Goal: Information Seeking & Learning: Learn about a topic

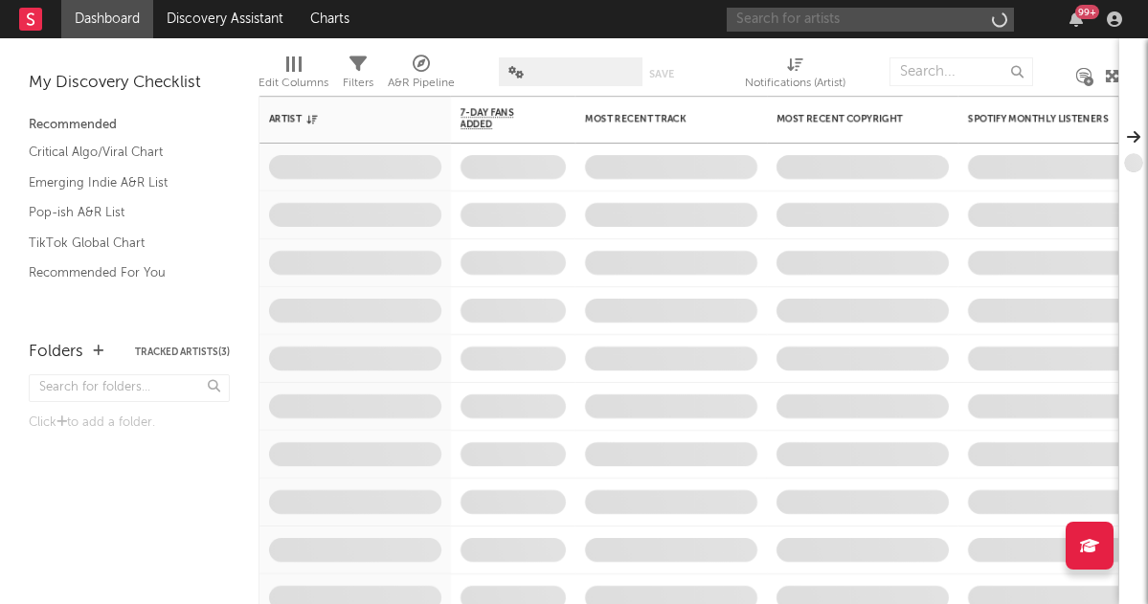
click at [792, 23] on input "text" at bounding box center [870, 20] width 287 height 24
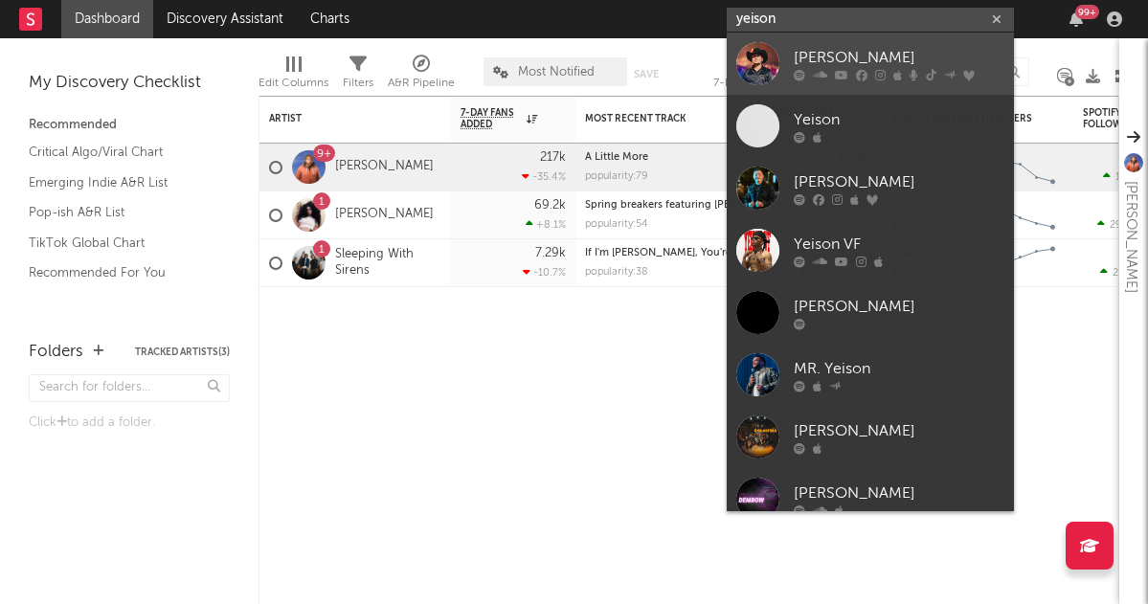
type input "yeison"
click at [864, 44] on link "[PERSON_NAME]" at bounding box center [870, 64] width 287 height 62
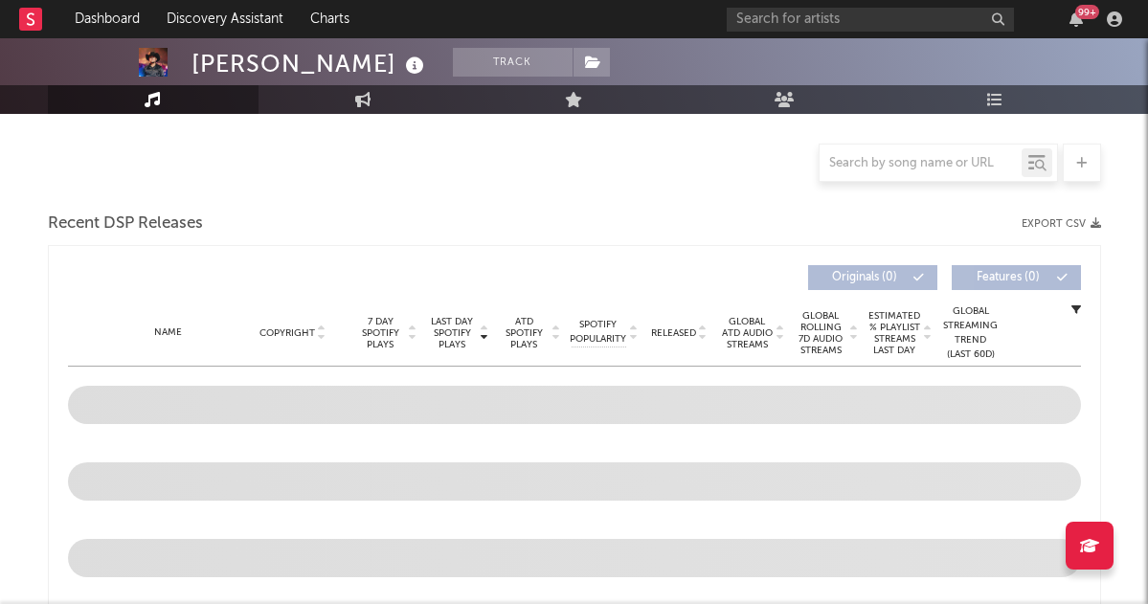
select select "6m"
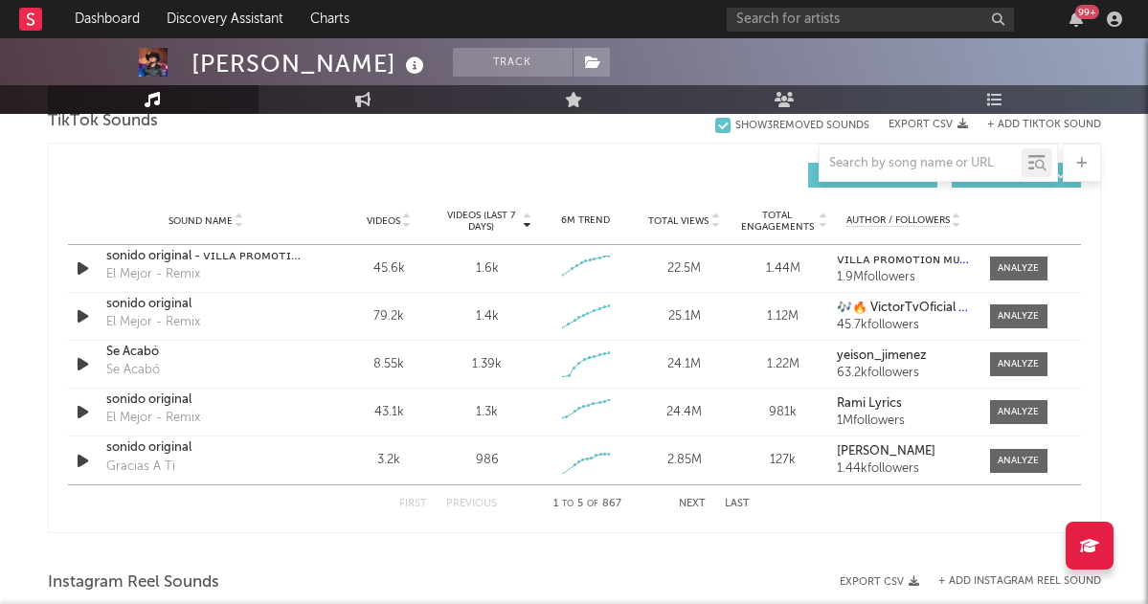
scroll to position [1315, 0]
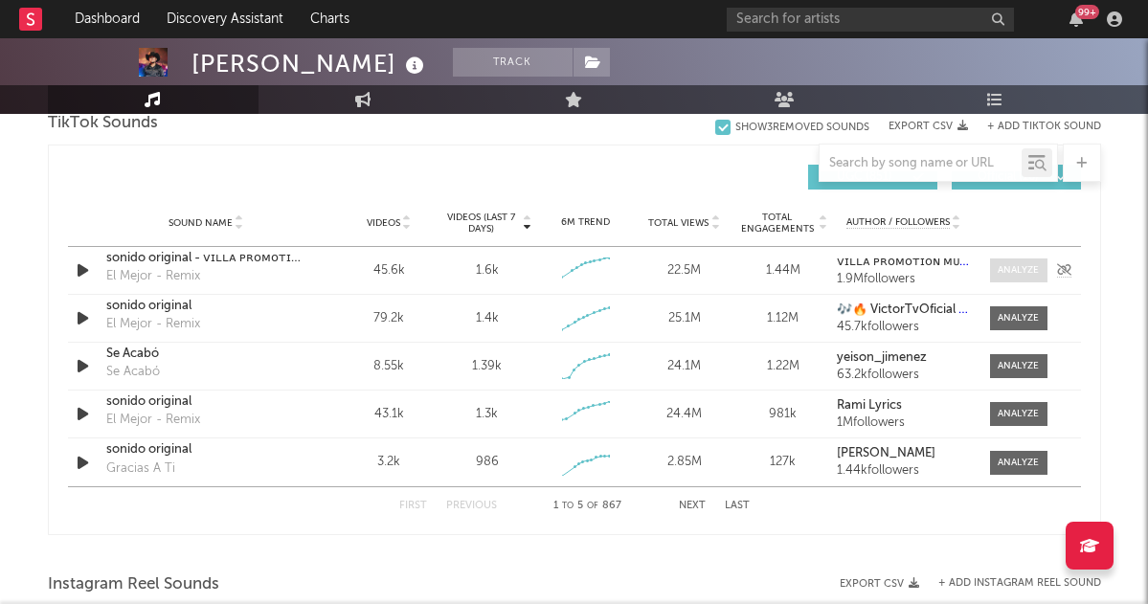
click at [1021, 259] on span at bounding box center [1018, 271] width 57 height 24
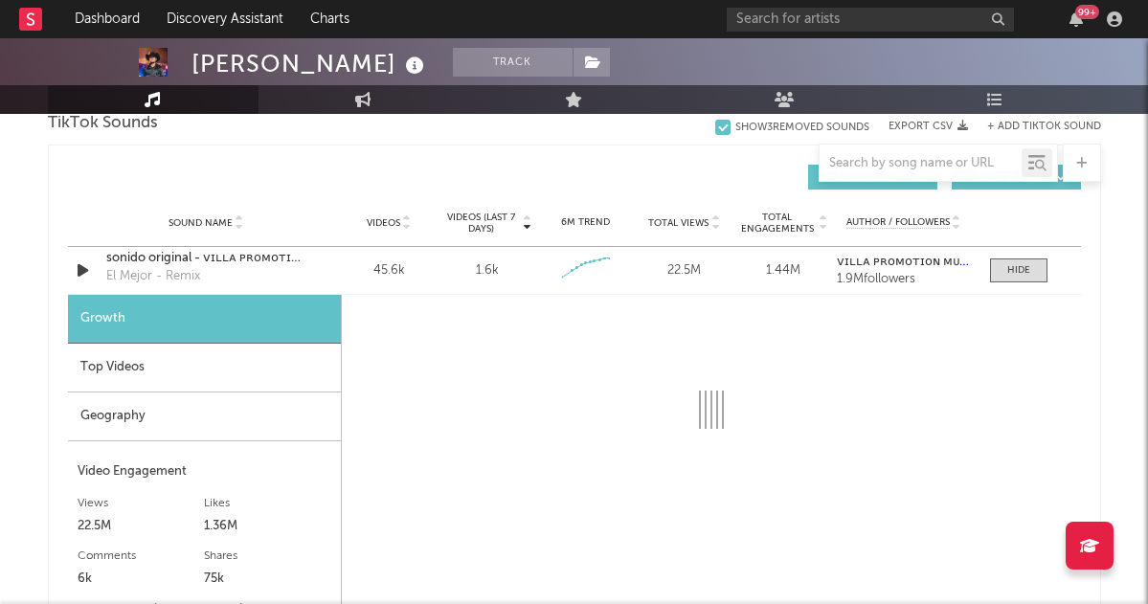
click at [157, 373] on div "Top Videos" at bounding box center [204, 368] width 273 height 49
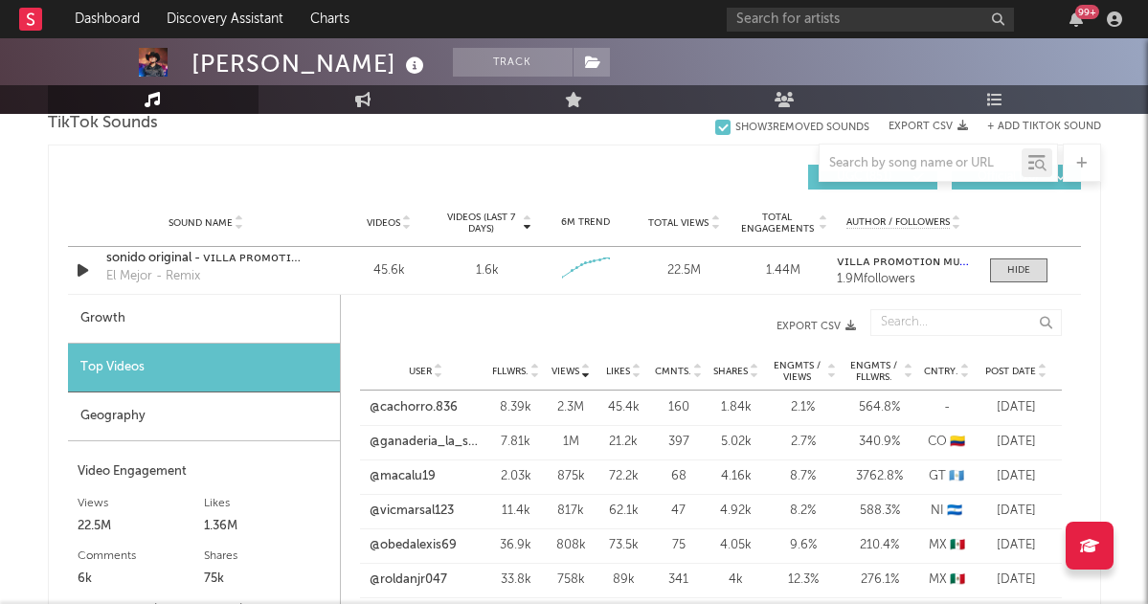
click at [1009, 368] on span "Post Date" at bounding box center [1010, 371] width 51 height 11
click at [447, 412] on link "@compitajavier228" at bounding box center [426, 407] width 110 height 19
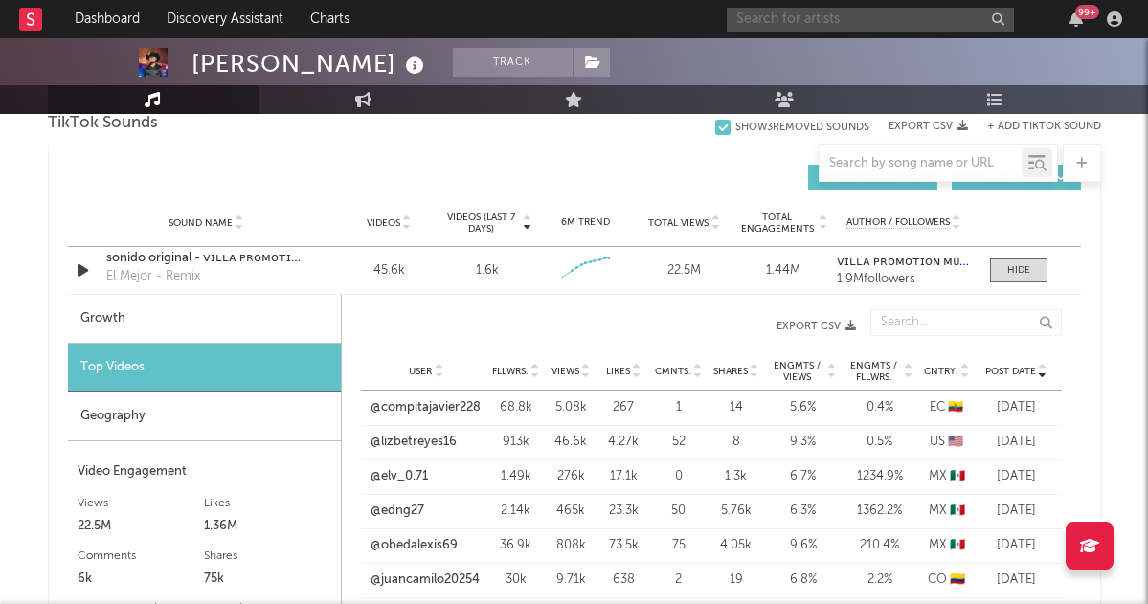
click at [766, 12] on input "text" at bounding box center [870, 20] width 287 height 24
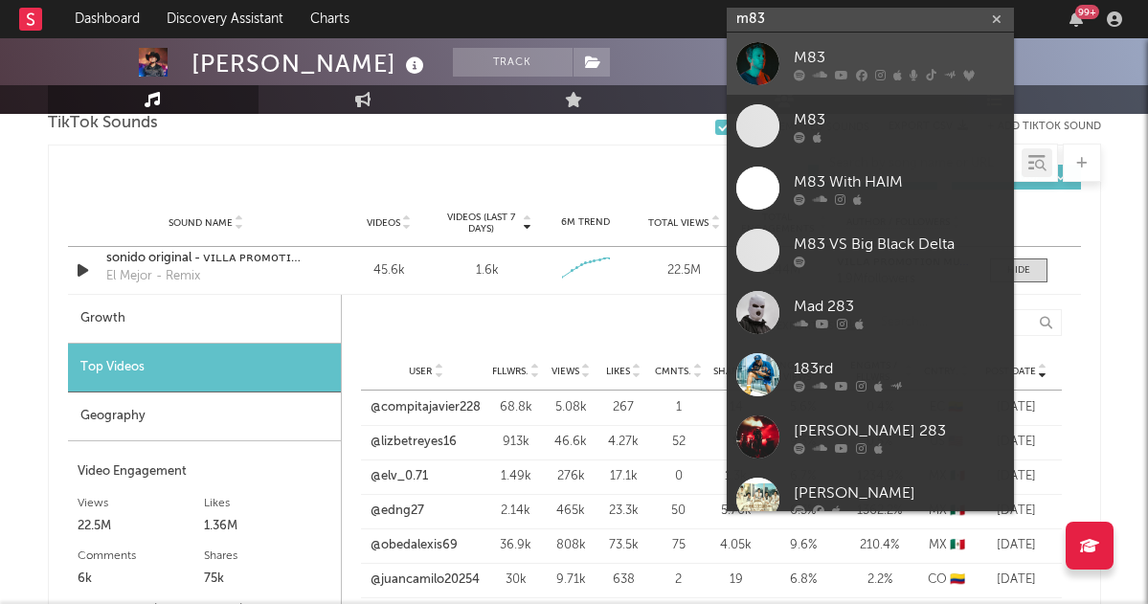
type input "m83"
click at [831, 56] on div "M83" at bounding box center [899, 57] width 211 height 23
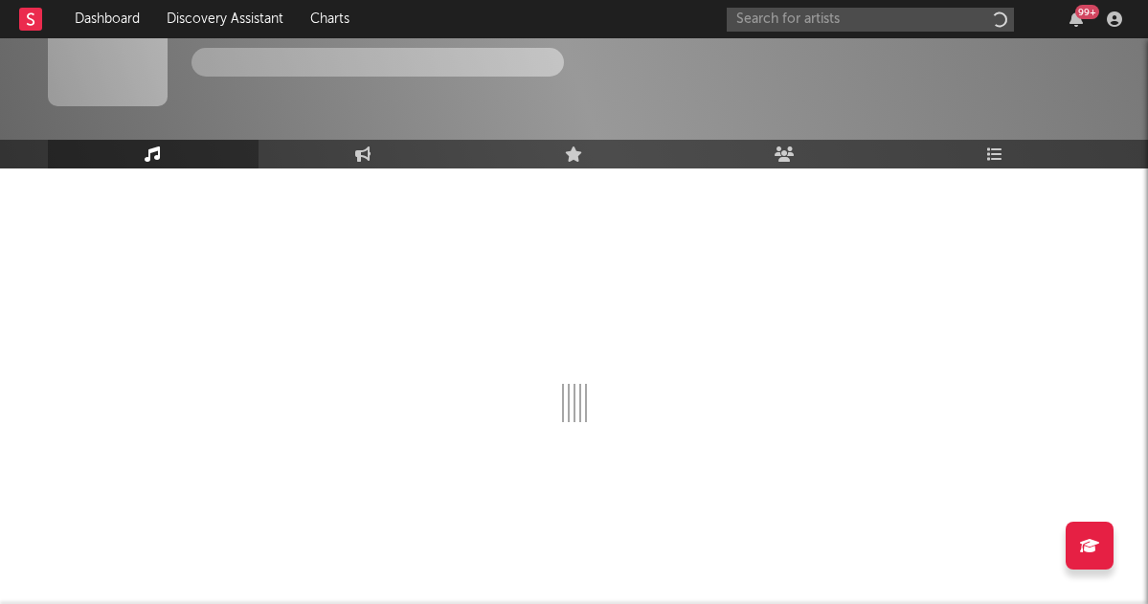
scroll to position [61, 0]
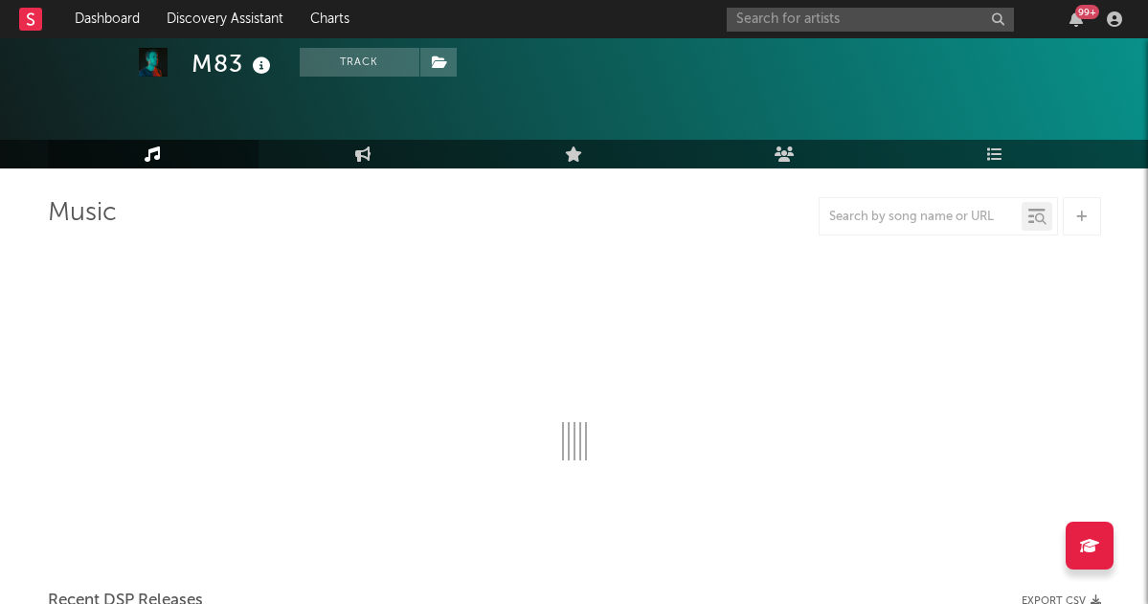
select select "6m"
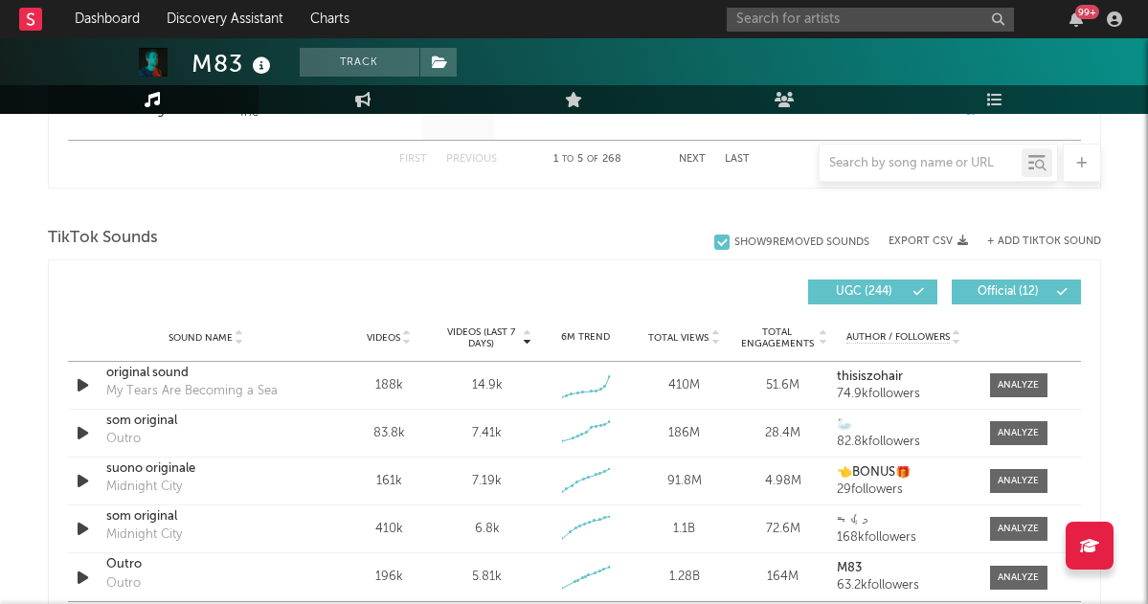
scroll to position [1312, 0]
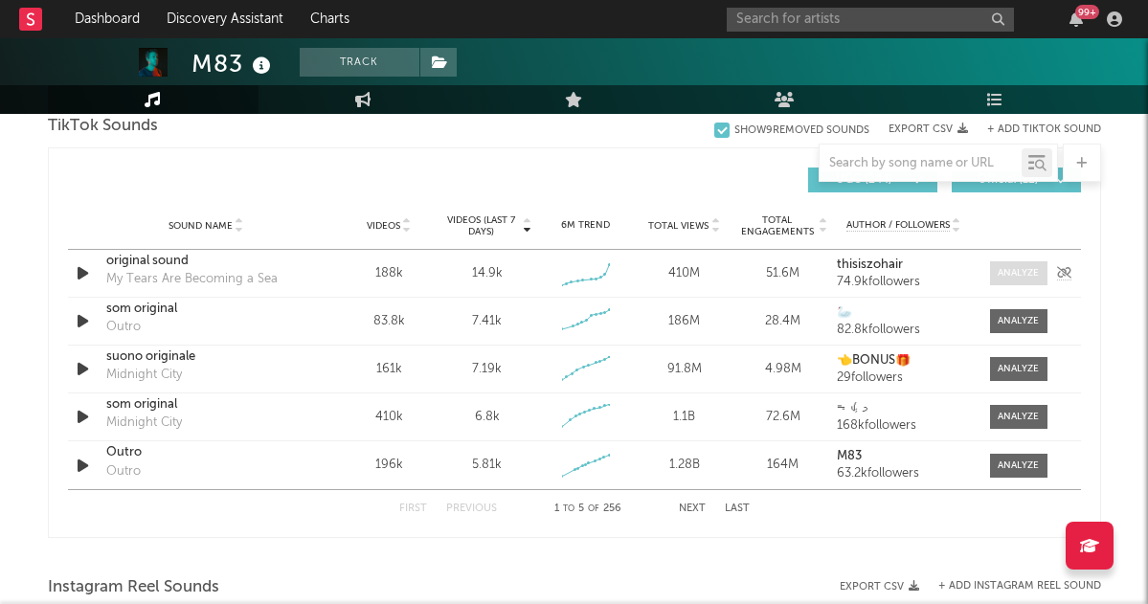
click at [1030, 271] on div at bounding box center [1018, 273] width 41 height 14
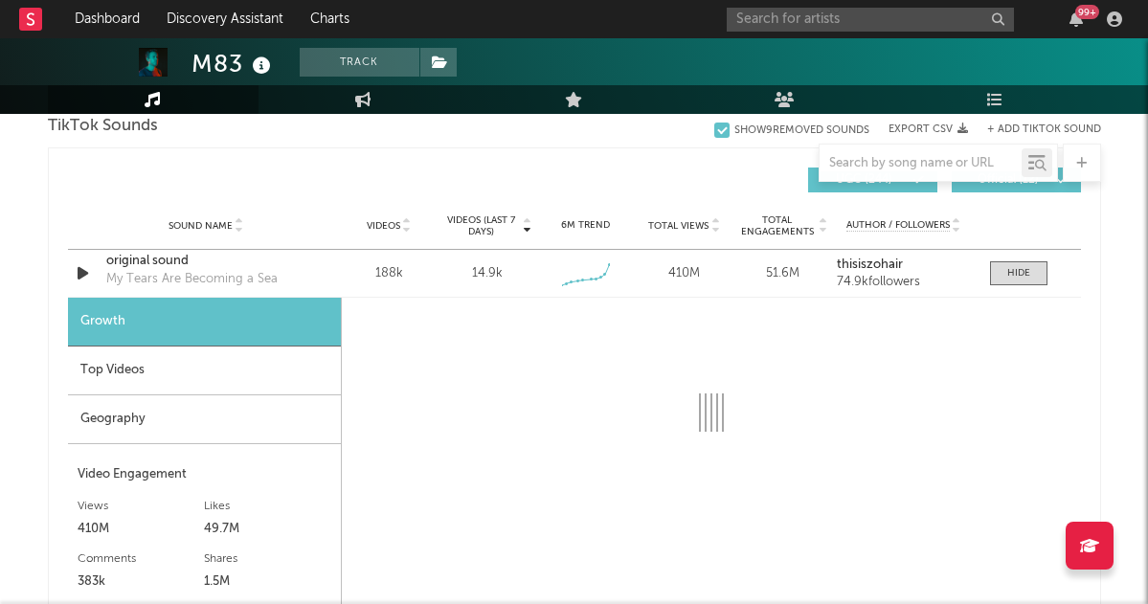
click at [180, 362] on div "Top Videos" at bounding box center [204, 371] width 273 height 49
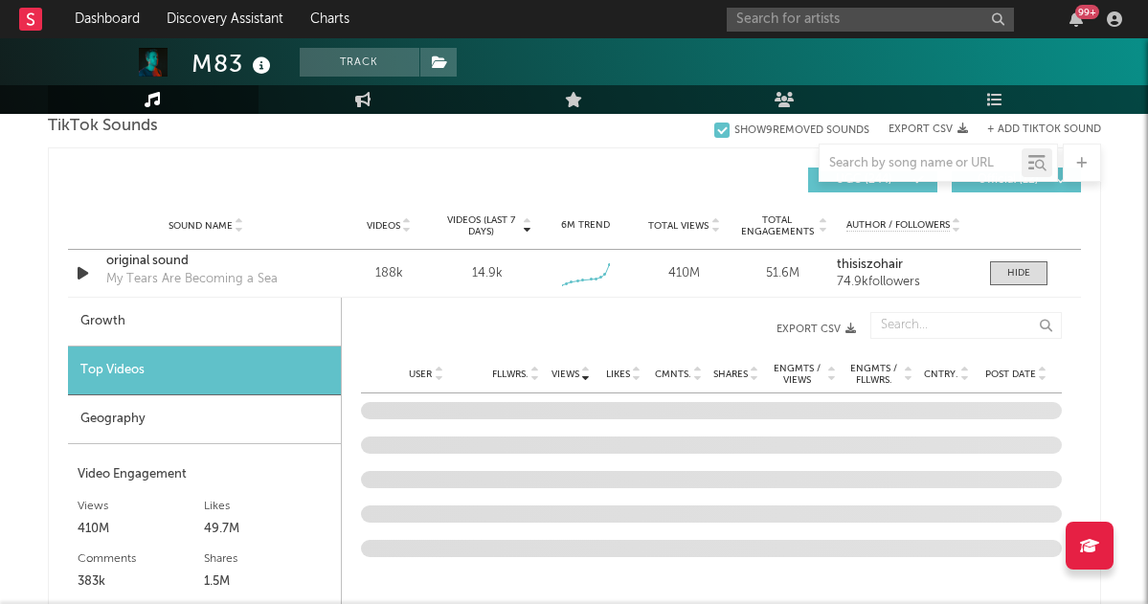
scroll to position [1416, 0]
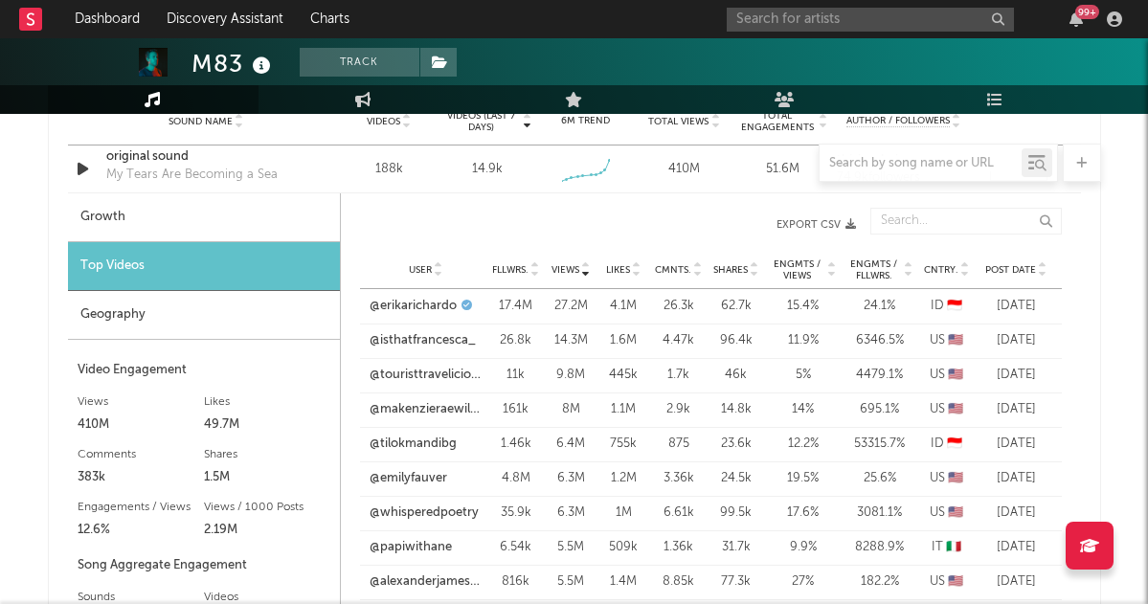
click at [1009, 268] on span "Post Date" at bounding box center [1010, 269] width 51 height 11
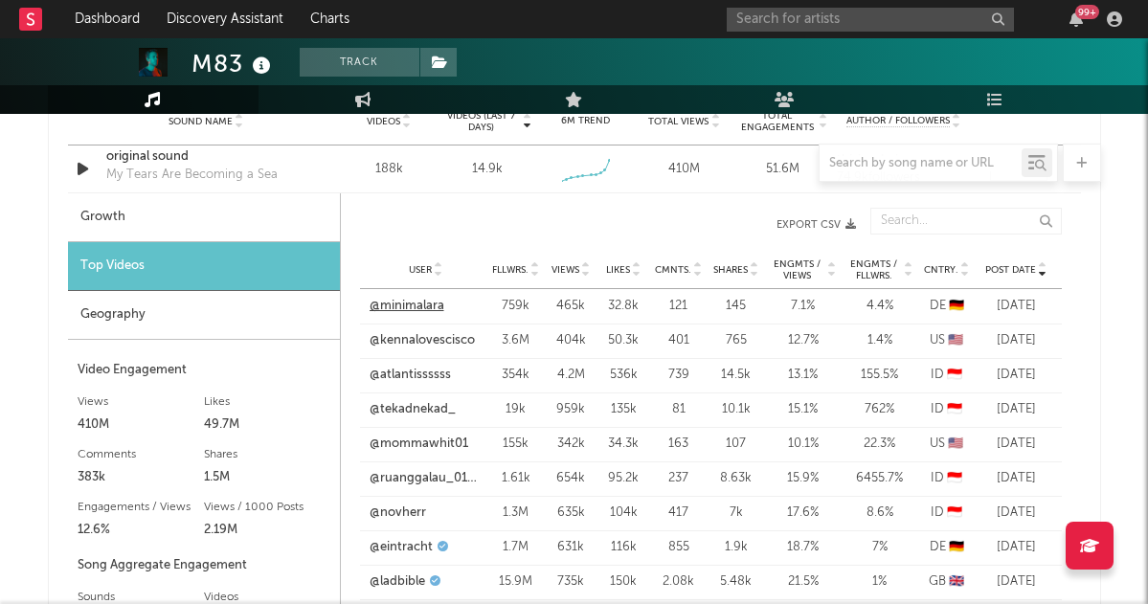
click at [414, 302] on link "@minimalara" at bounding box center [407, 306] width 75 height 19
click at [416, 348] on link "@kennalovescisco" at bounding box center [422, 340] width 105 height 19
